Goal: Information Seeking & Learning: Learn about a topic

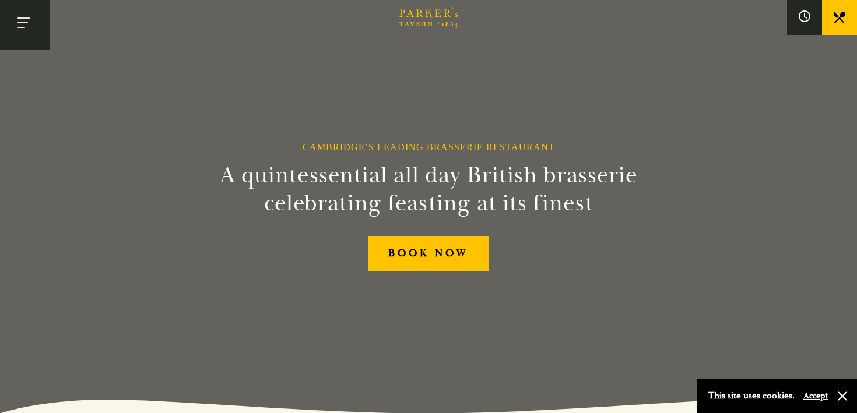
click at [15, 25] on button "Toggle navigation" at bounding box center [25, 25] width 50 height 50
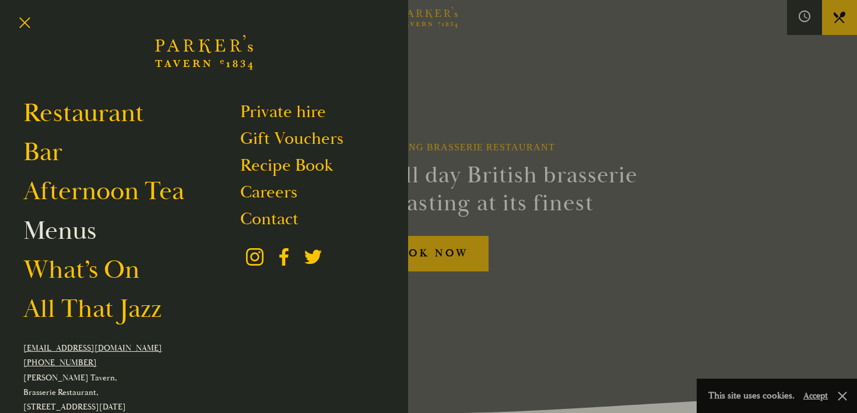
click at [76, 225] on link "Menus" at bounding box center [59, 230] width 73 height 33
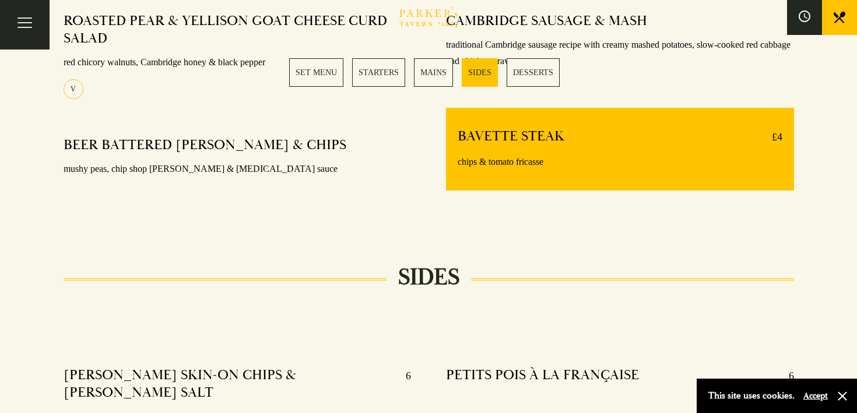
scroll to position [981, 0]
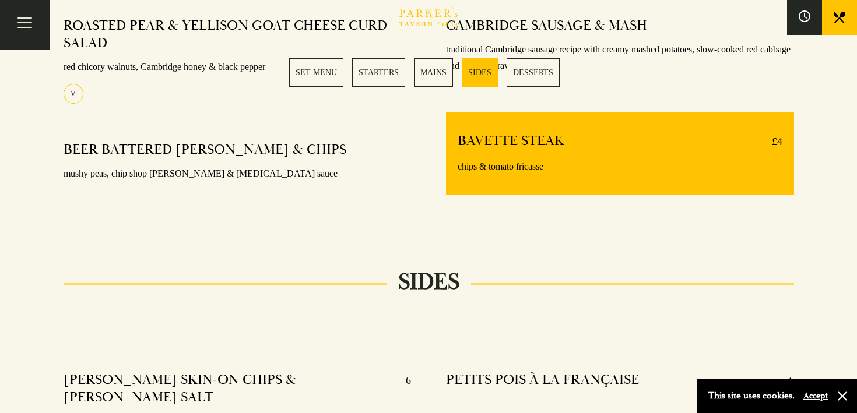
click at [319, 73] on link "SET MENU" at bounding box center [316, 72] width 54 height 29
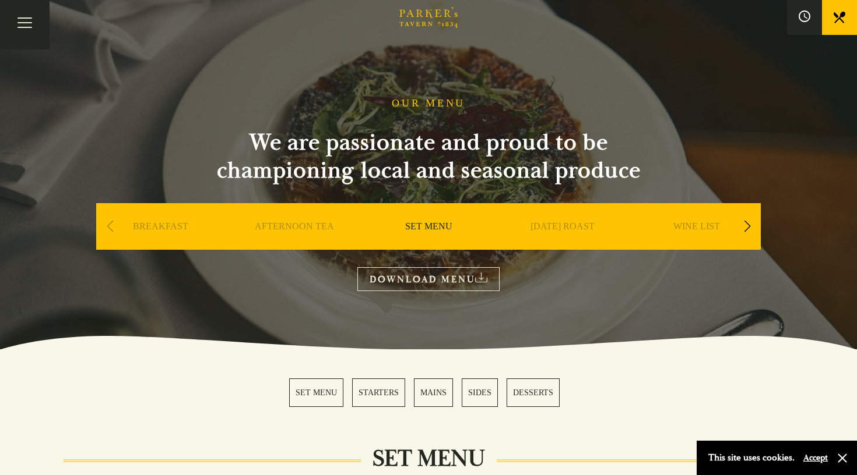
click at [421, 22] on icon "Brasserie Restaurant [GEOGRAPHIC_DATA] | [PERSON_NAME] Tavern Cambridge [PERSON…" at bounding box center [428, 17] width 58 height 21
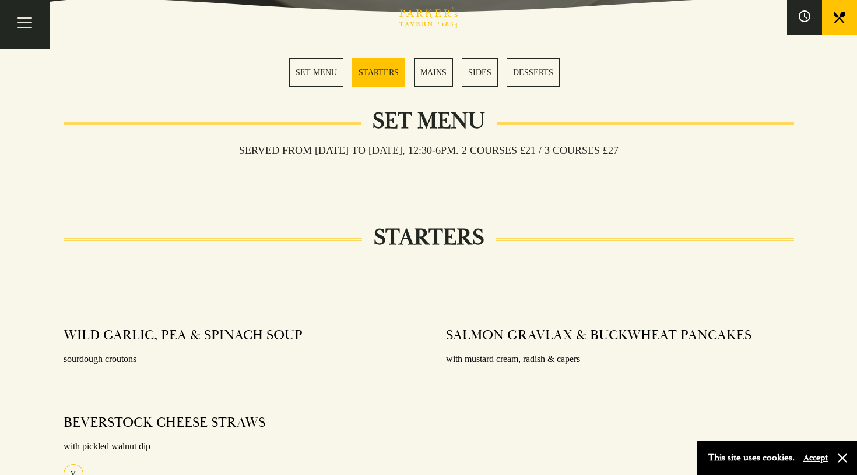
scroll to position [337, 0]
drag, startPoint x: 636, startPoint y: 150, endPoint x: 558, endPoint y: 151, distance: 78.1
click at [558, 151] on h3 "Served from [DATE] to [DATE], 12:30-6pm. 2 COURSES £21 / 3 COURSES £27" at bounding box center [428, 151] width 403 height 13
click at [461, 175] on div "Served from [DATE] to [DATE], 12:30-6pm. 2 COURSES £21 / 3 COURSES £27" at bounding box center [429, 170] width 730 height 22
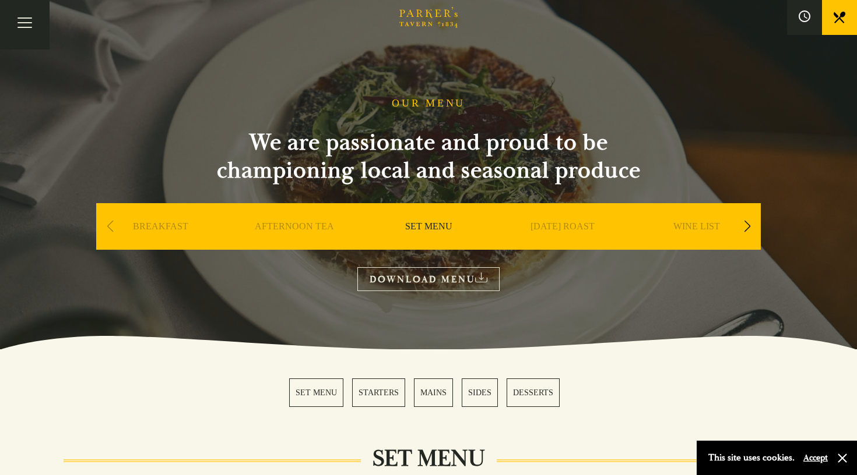
scroll to position [0, 0]
click at [447, 275] on link "DOWNLOAD MENU" at bounding box center [428, 279] width 142 height 24
click at [747, 226] on div "Next slide" at bounding box center [747, 227] width 16 height 26
click at [544, 224] on link "A LA CARTE" at bounding box center [562, 244] width 54 height 47
